Goal: Transaction & Acquisition: Purchase product/service

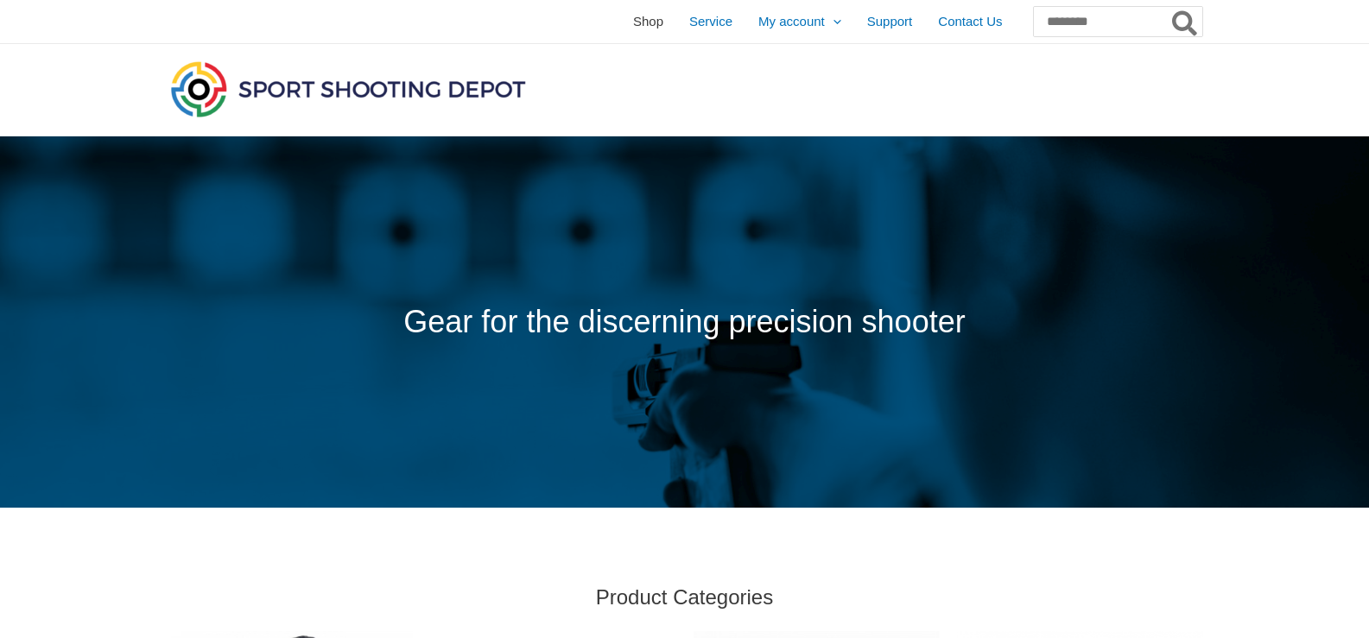
click at [633, 22] on span "Shop" at bounding box center [648, 21] width 30 height 43
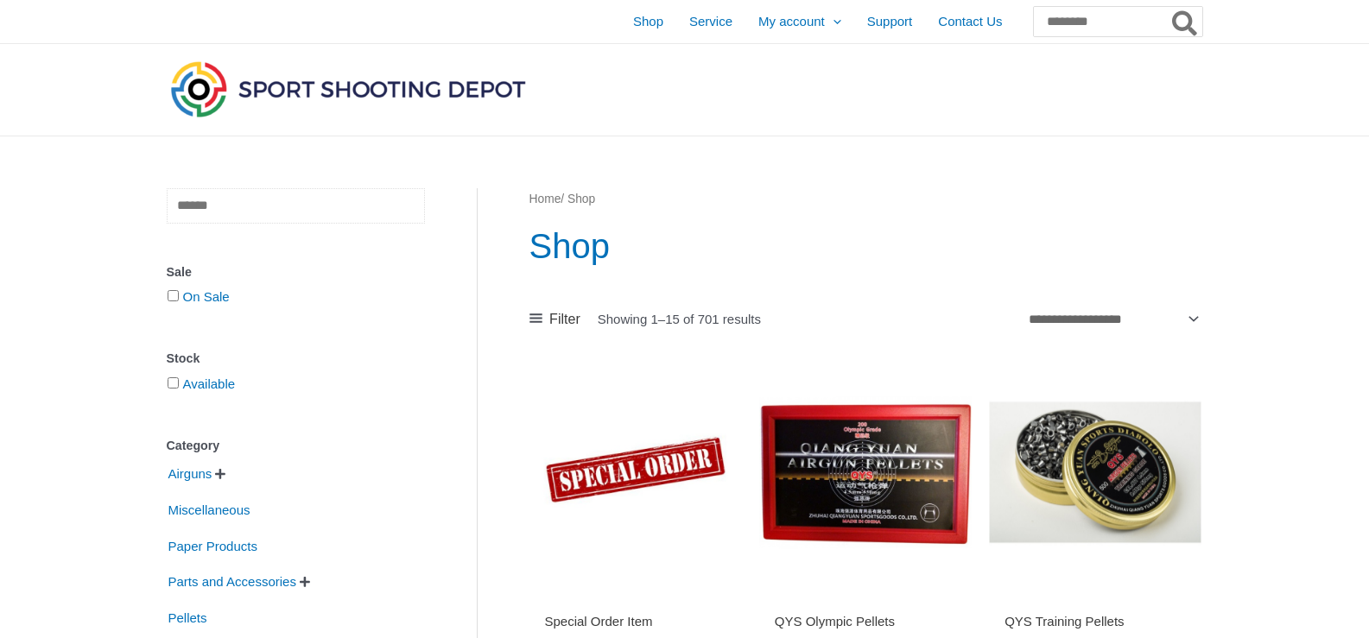
click at [317, 216] on input "text" at bounding box center [296, 205] width 258 height 35
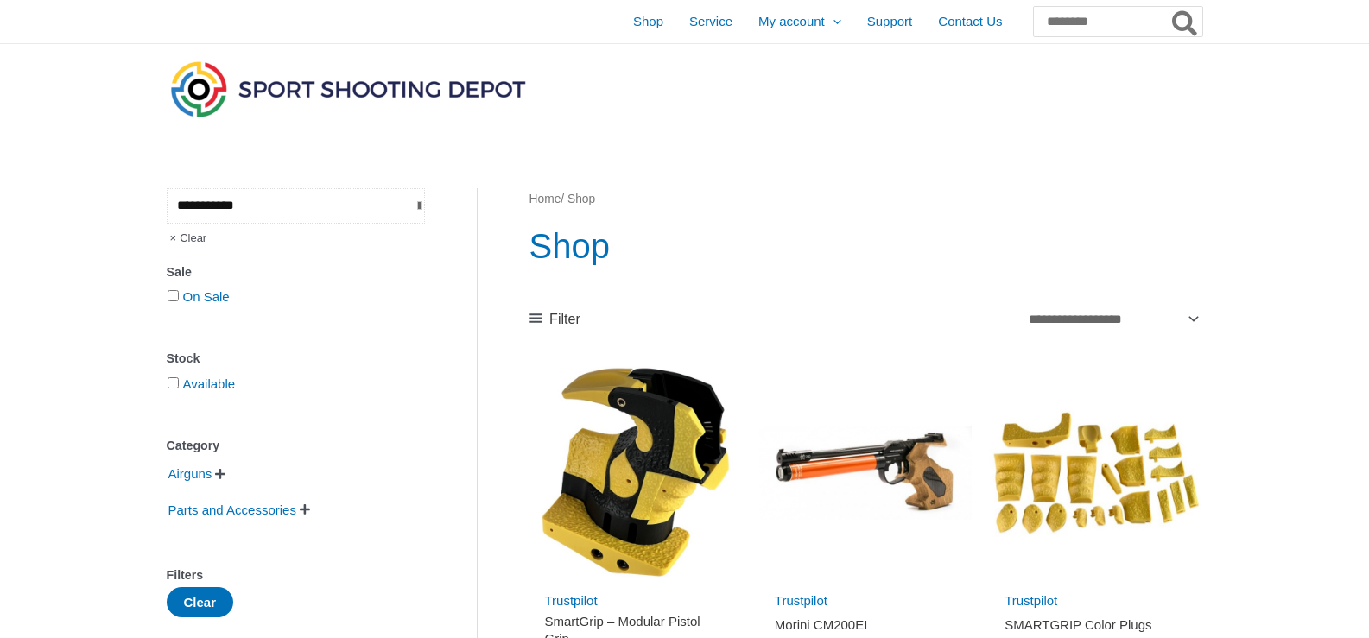
type input "**********"
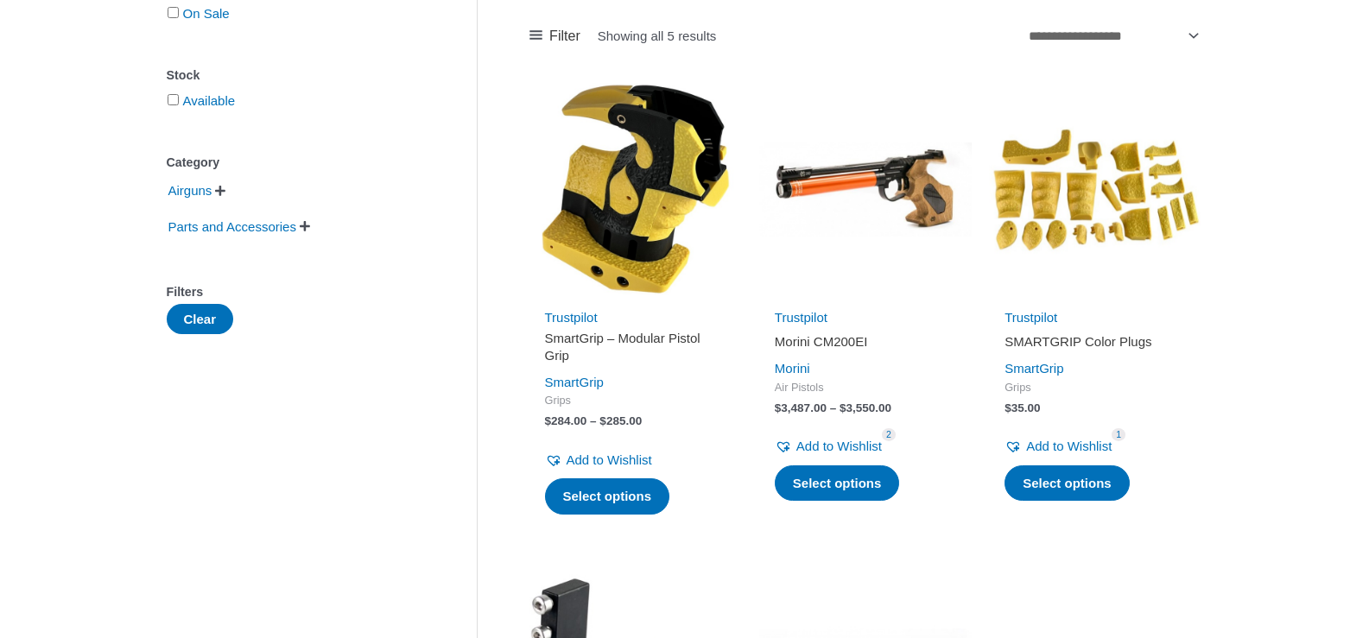
scroll to position [346, 0]
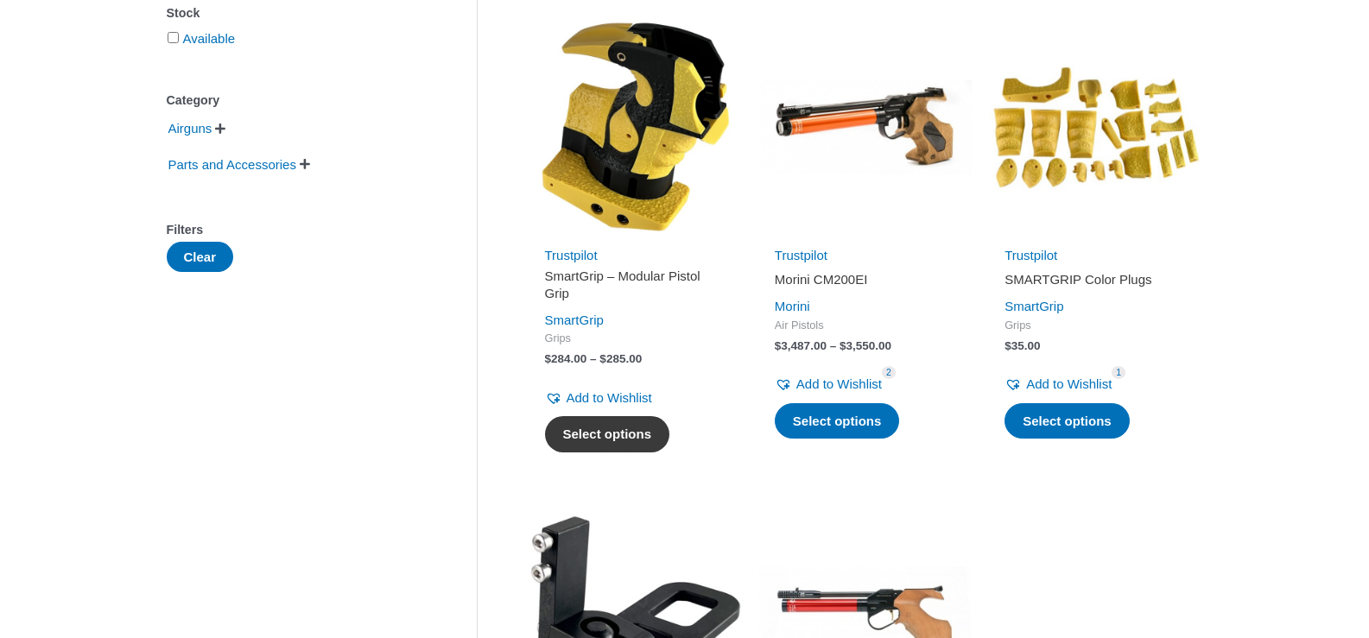
click at [635, 431] on link "Select options" at bounding box center [607, 434] width 125 height 36
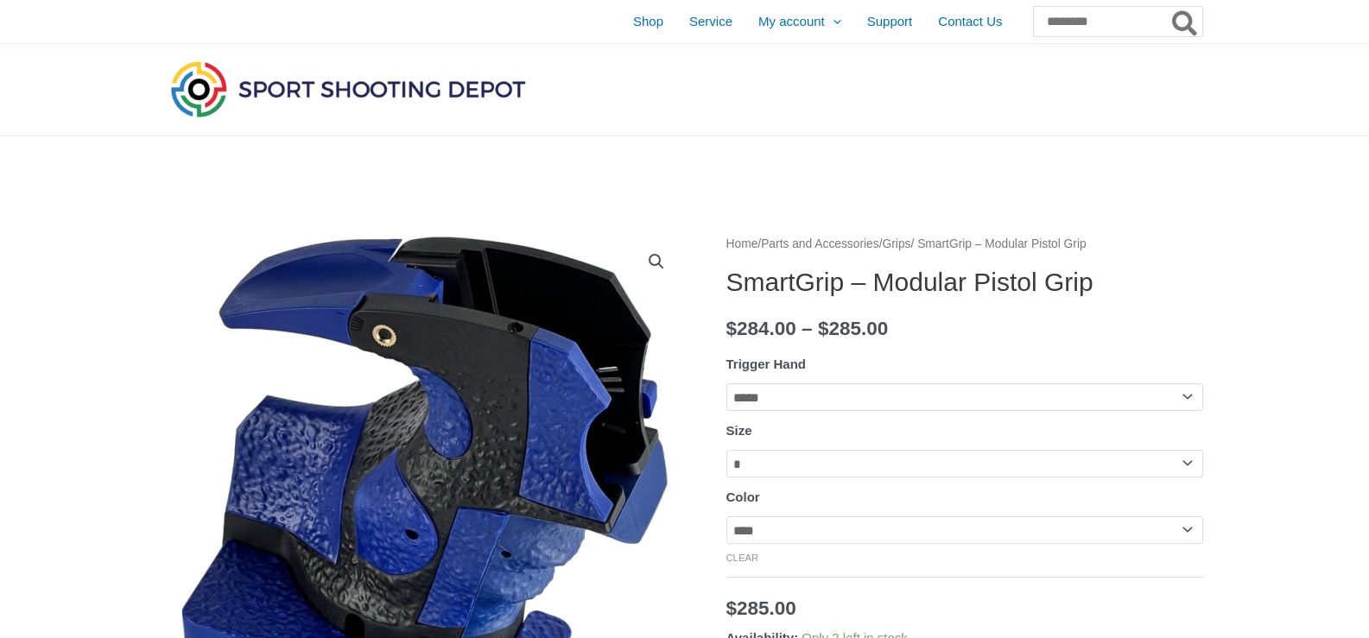
click at [1187, 421] on th "Size" at bounding box center [964, 431] width 477 height 26
click at [1183, 470] on select "**********" at bounding box center [964, 464] width 477 height 28
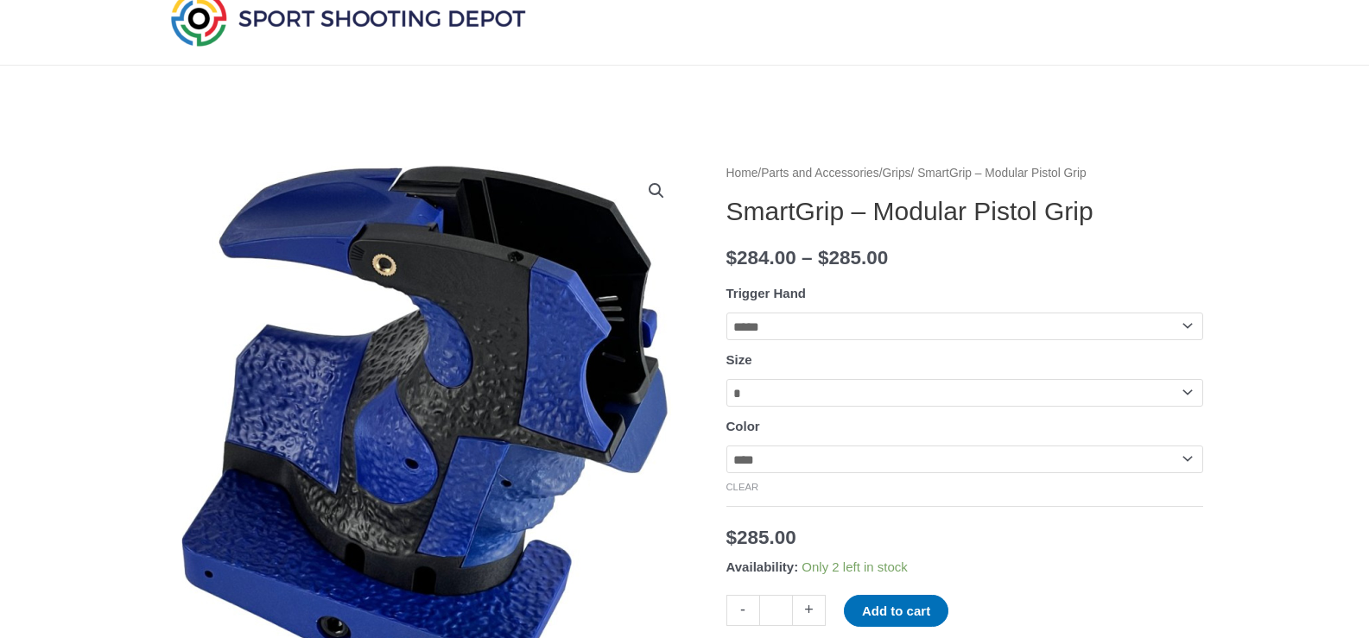
scroll to position [173, 0]
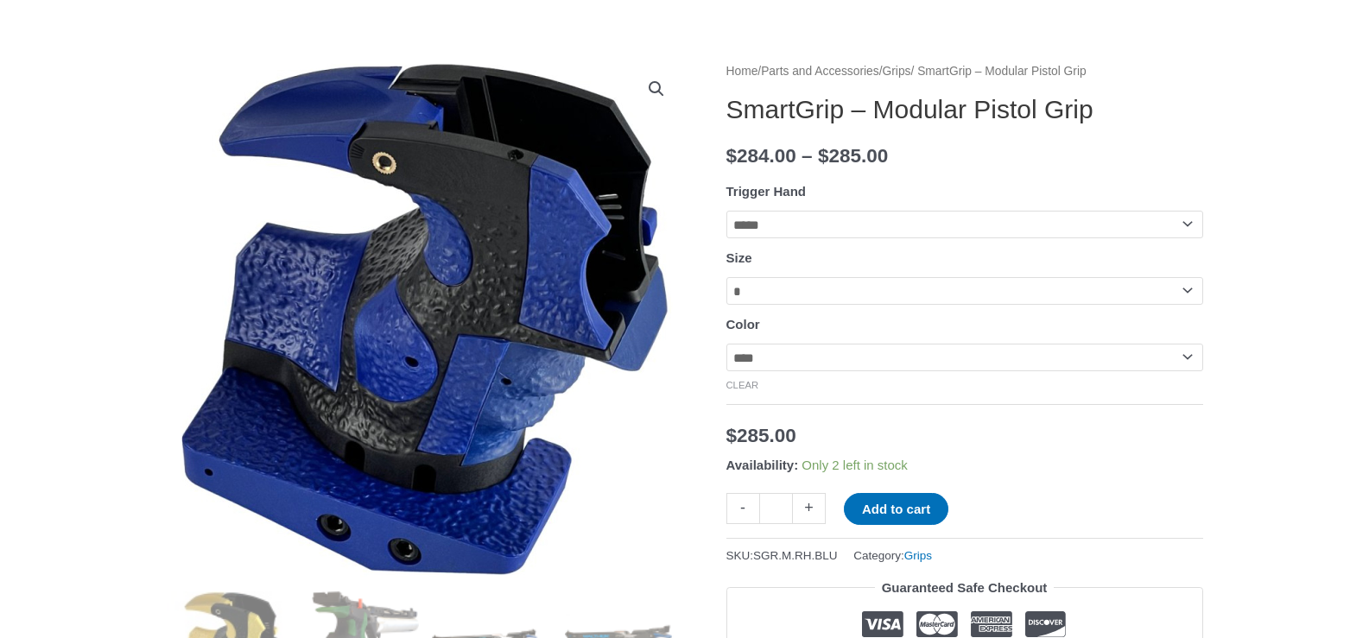
click at [1189, 362] on select "**********" at bounding box center [964, 358] width 477 height 28
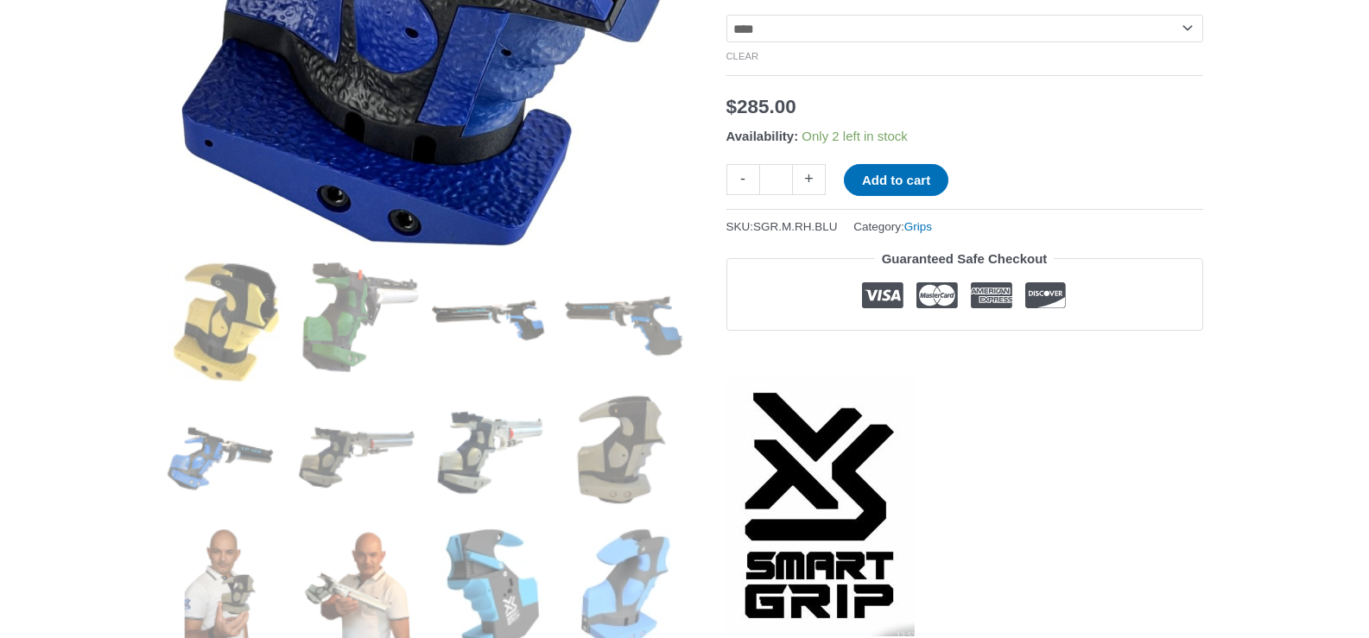
scroll to position [518, 0]
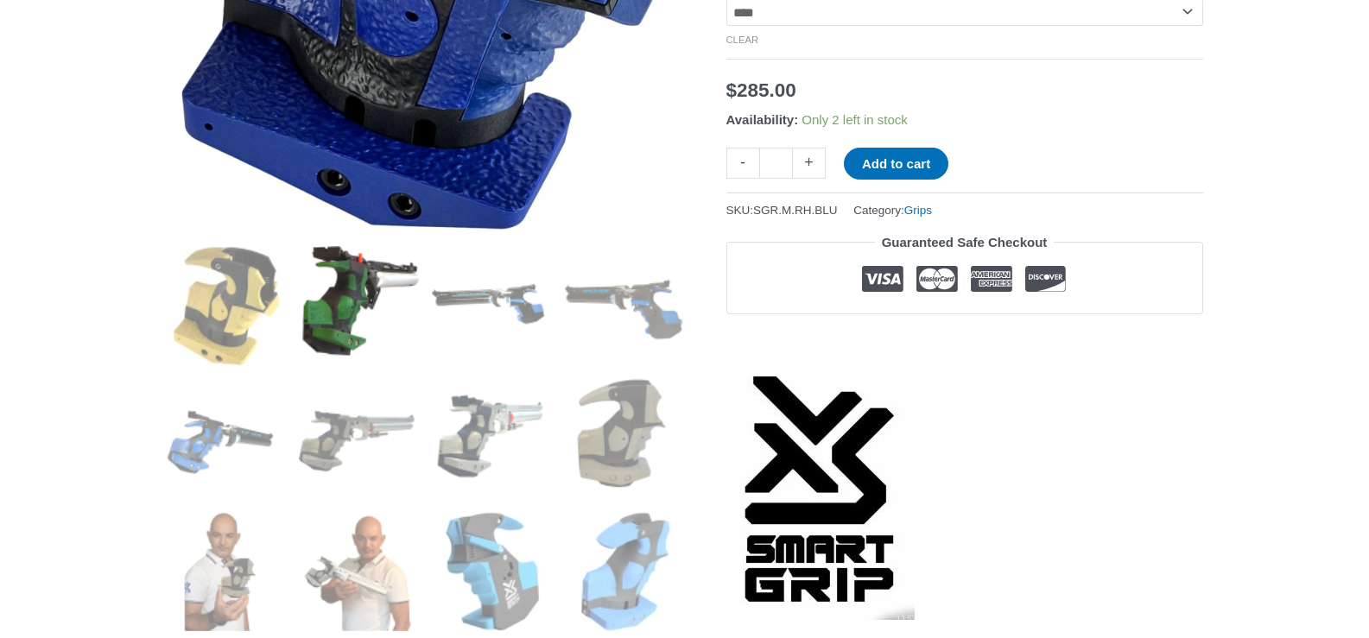
click at [328, 306] on img at bounding box center [359, 306] width 120 height 120
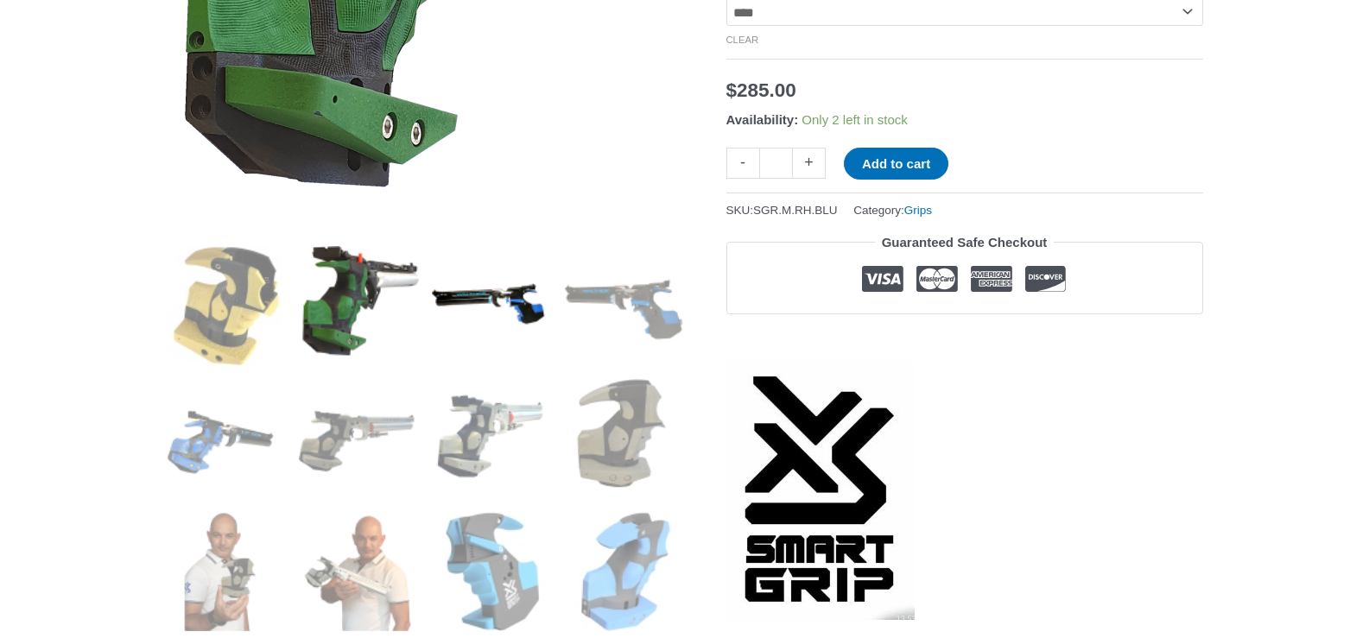
click at [481, 303] on img at bounding box center [492, 306] width 120 height 120
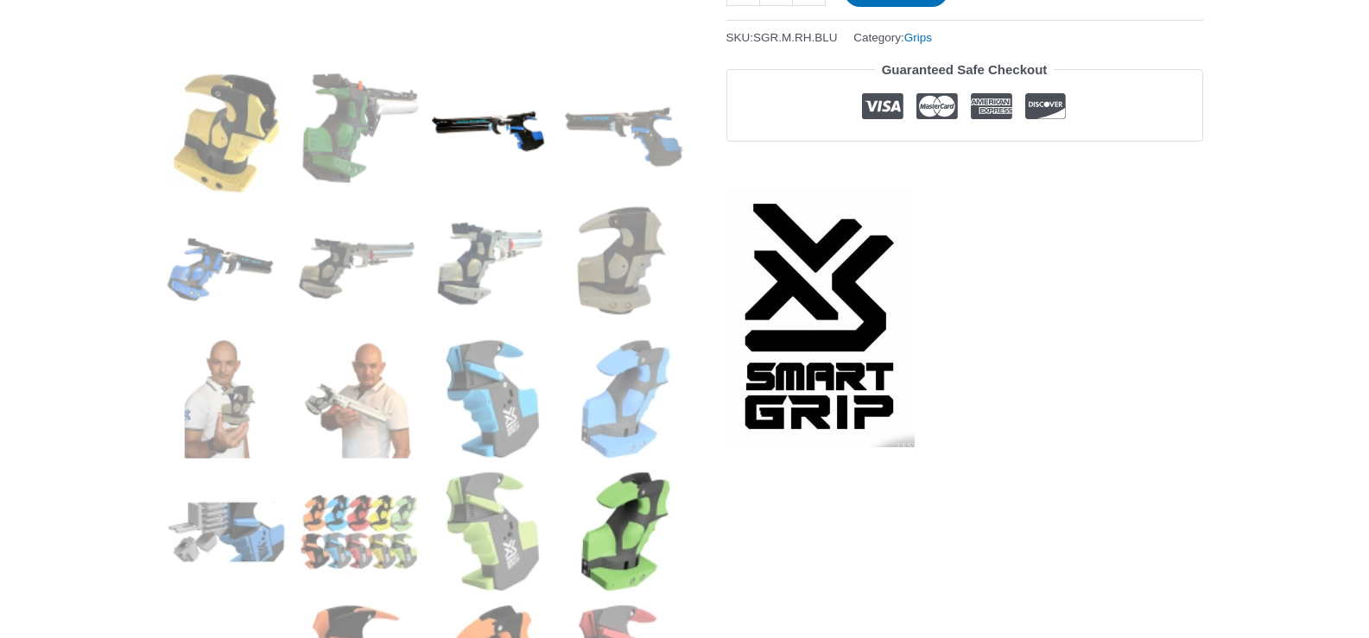
scroll to position [950, 0]
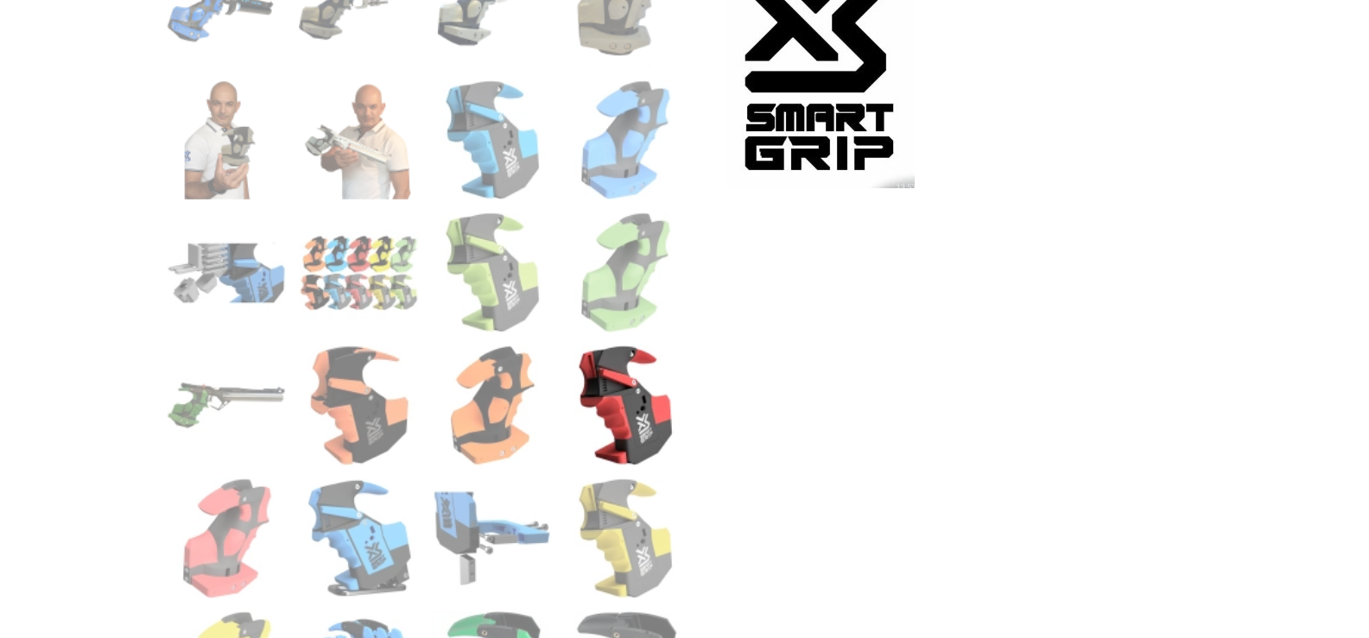
click at [638, 416] on img at bounding box center [625, 406] width 120 height 120
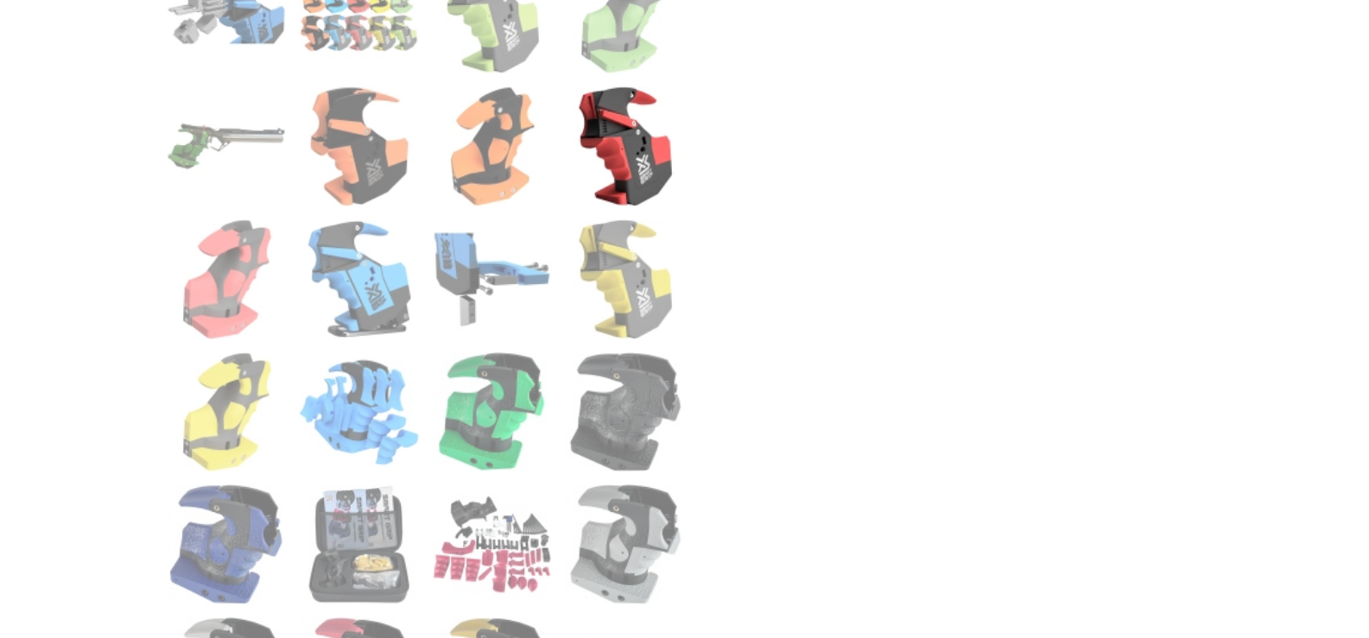
scroll to position [1641, 0]
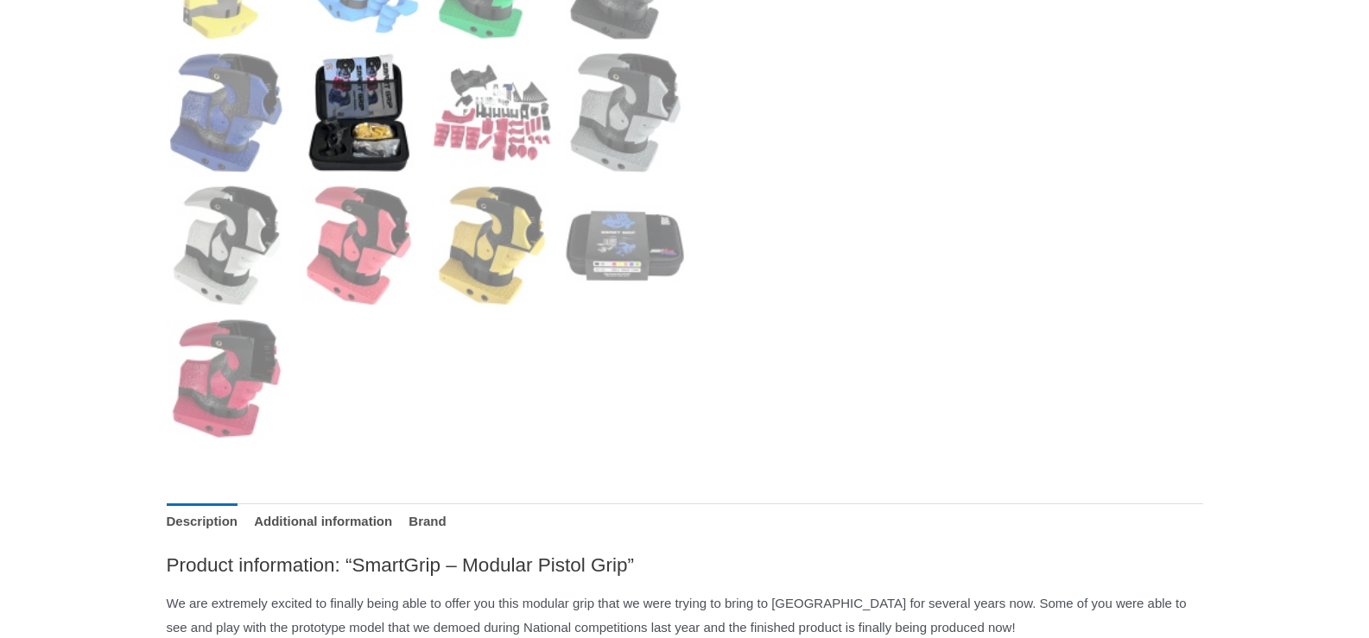
click at [352, 143] on img at bounding box center [359, 113] width 120 height 120
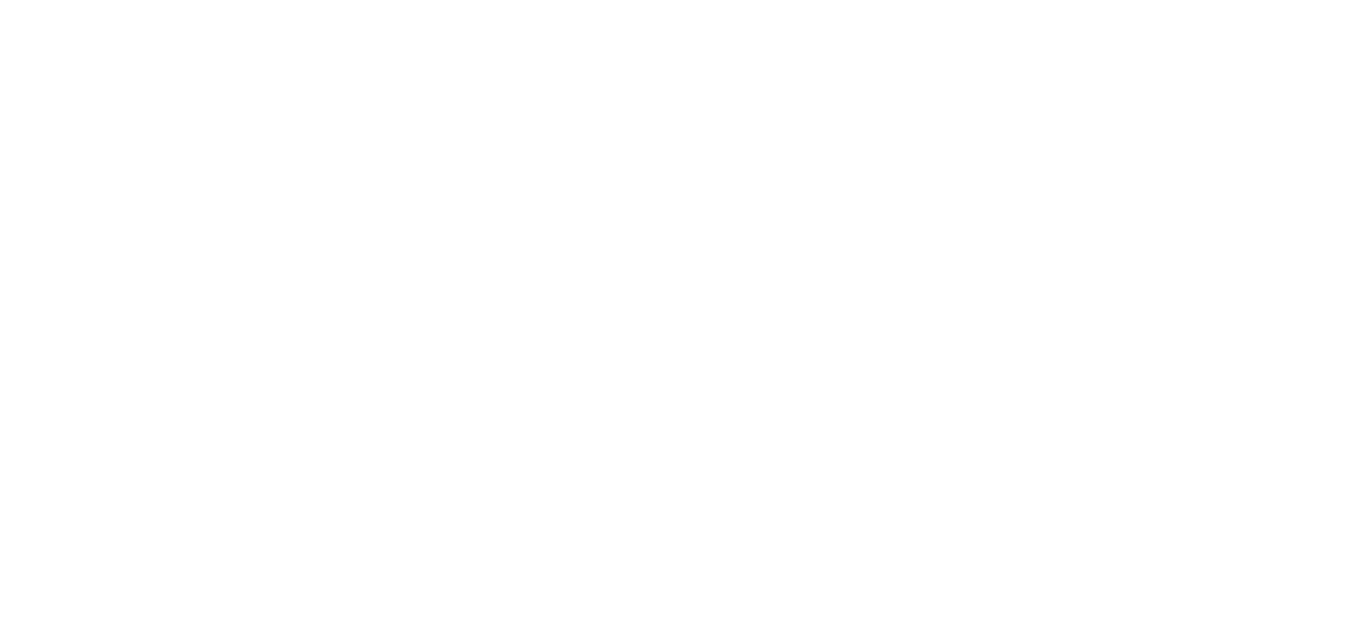
scroll to position [4838, 0]
